Goal: Information Seeking & Learning: Learn about a topic

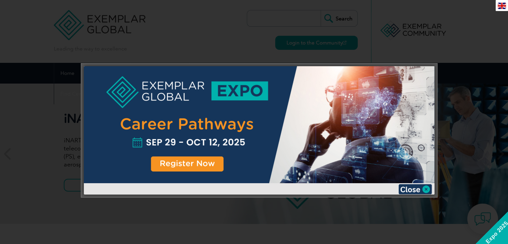
drag, startPoint x: 424, startPoint y: 187, endPoint x: 417, endPoint y: 186, distance: 6.8
click at [424, 187] on img at bounding box center [415, 189] width 33 height 10
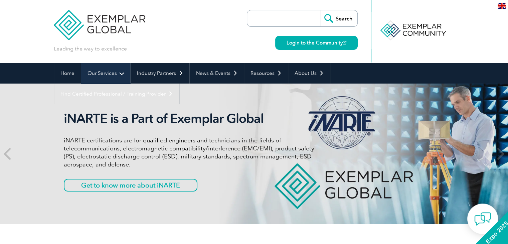
click at [101, 71] on link "Our Services" at bounding box center [105, 73] width 49 height 21
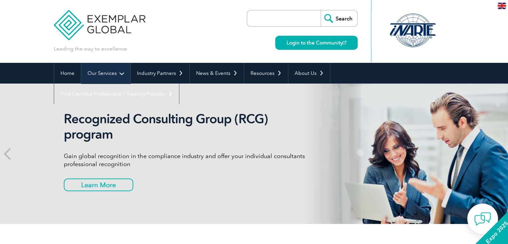
click at [117, 71] on link "Our Services" at bounding box center [105, 73] width 49 height 21
click at [176, 73] on link "Industry Partners" at bounding box center [160, 73] width 59 height 21
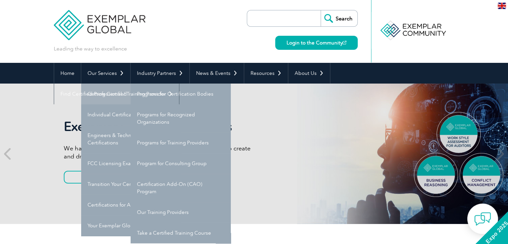
click at [109, 92] on link "Getting Certified" at bounding box center [131, 94] width 100 height 21
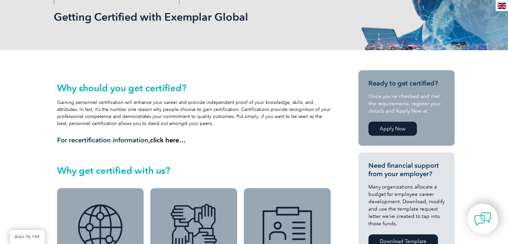
scroll to position [100, 0]
drag, startPoint x: 71, startPoint y: 103, endPoint x: 234, endPoint y: 121, distance: 164.4
click at [234, 121] on div "Why should you get certified? Gaining personnel certification will enhance your…" at bounding box center [194, 113] width 274 height 62
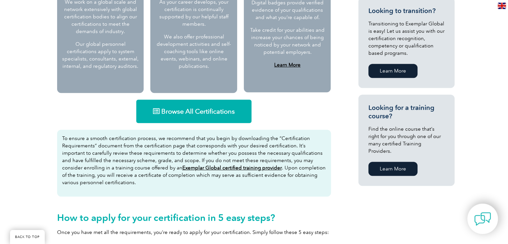
scroll to position [368, 0]
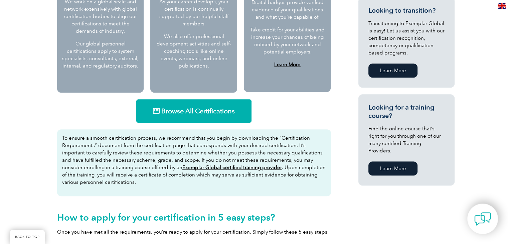
click at [225, 109] on span "Browse All Certifications" at bounding box center [198, 111] width 74 height 7
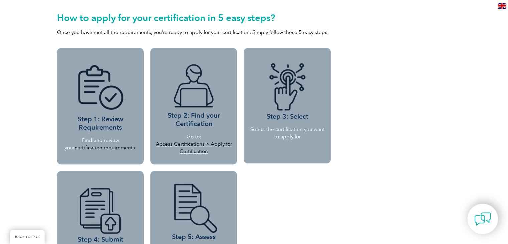
scroll to position [568, 0]
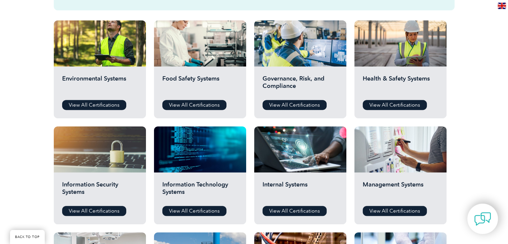
scroll to position [234, 0]
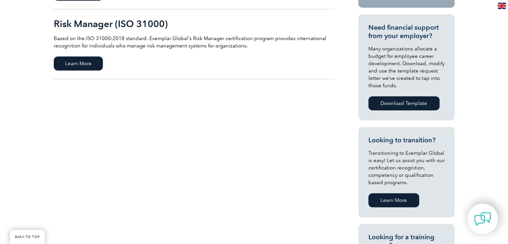
scroll to position [234, 0]
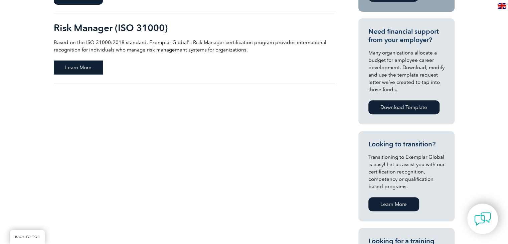
click at [70, 65] on span "Learn More" at bounding box center [78, 67] width 49 height 14
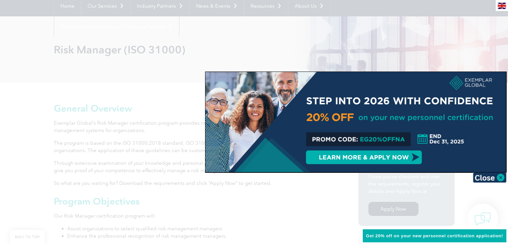
scroll to position [67, 0]
click at [497, 177] on img at bounding box center [489, 177] width 33 height 10
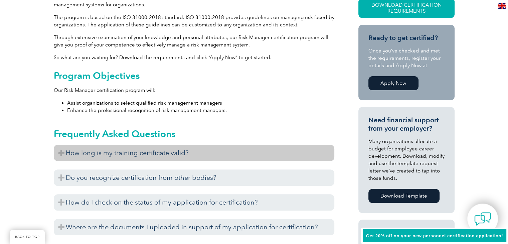
scroll to position [201, 0]
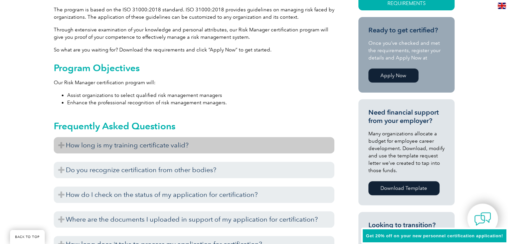
click at [188, 146] on h3 "How long is my training certificate valid?" at bounding box center [194, 145] width 281 height 16
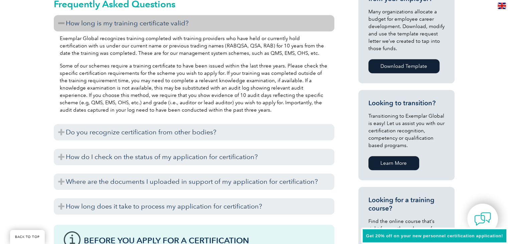
scroll to position [334, 0]
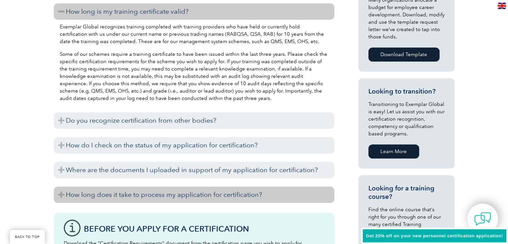
click at [193, 197] on h3 "How long does it take to process my application for certification?" at bounding box center [194, 194] width 281 height 16
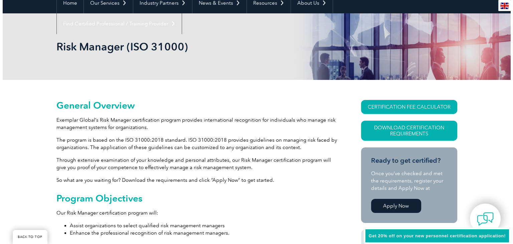
scroll to position [67, 0]
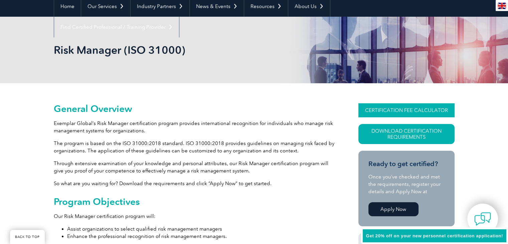
click at [413, 109] on link "CERTIFICATION FEE CALCULATOR" at bounding box center [407, 110] width 96 height 14
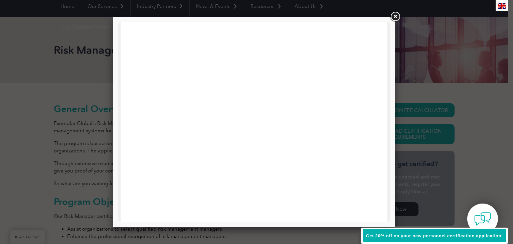
scroll to position [134, 0]
click at [133, 153] on div at bounding box center [254, 147] width 267 height 519
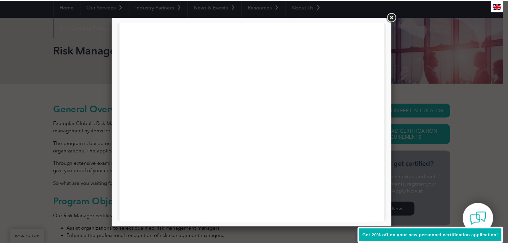
scroll to position [319, 0]
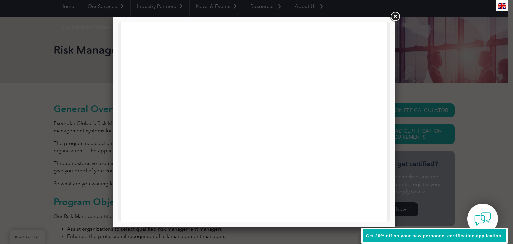
click at [397, 15] on link at bounding box center [395, 17] width 12 height 12
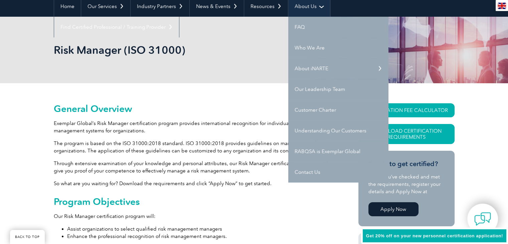
click at [309, 5] on link "About Us" at bounding box center [309, 6] width 42 height 21
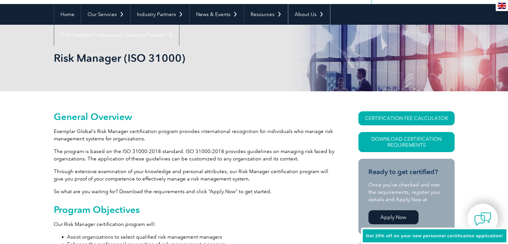
scroll to position [33, 0]
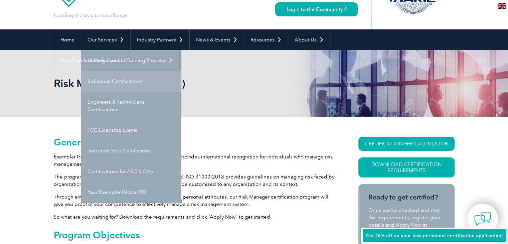
click at [114, 79] on link "Individual Certifications" at bounding box center [131, 81] width 100 height 21
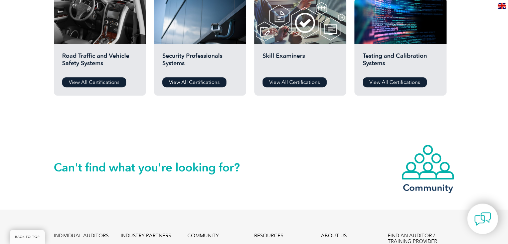
scroll to position [602, 0]
